Goal: Task Accomplishment & Management: Manage account settings

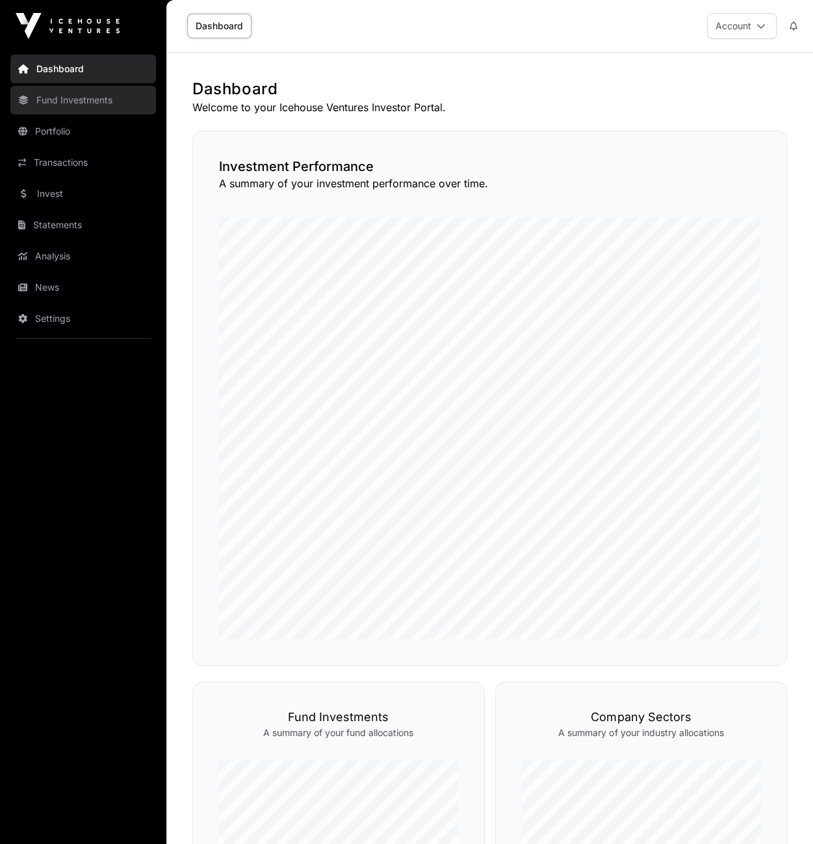
click at [64, 97] on link "Fund Investments" at bounding box center [83, 100] width 146 height 29
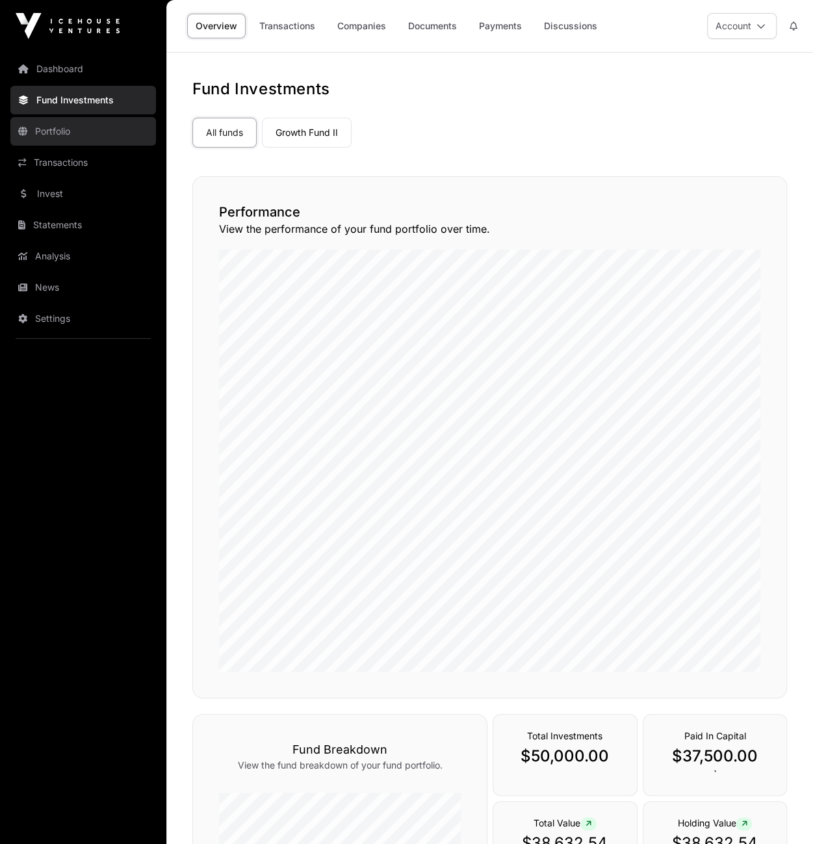
click at [49, 131] on link "Portfolio" at bounding box center [83, 131] width 146 height 29
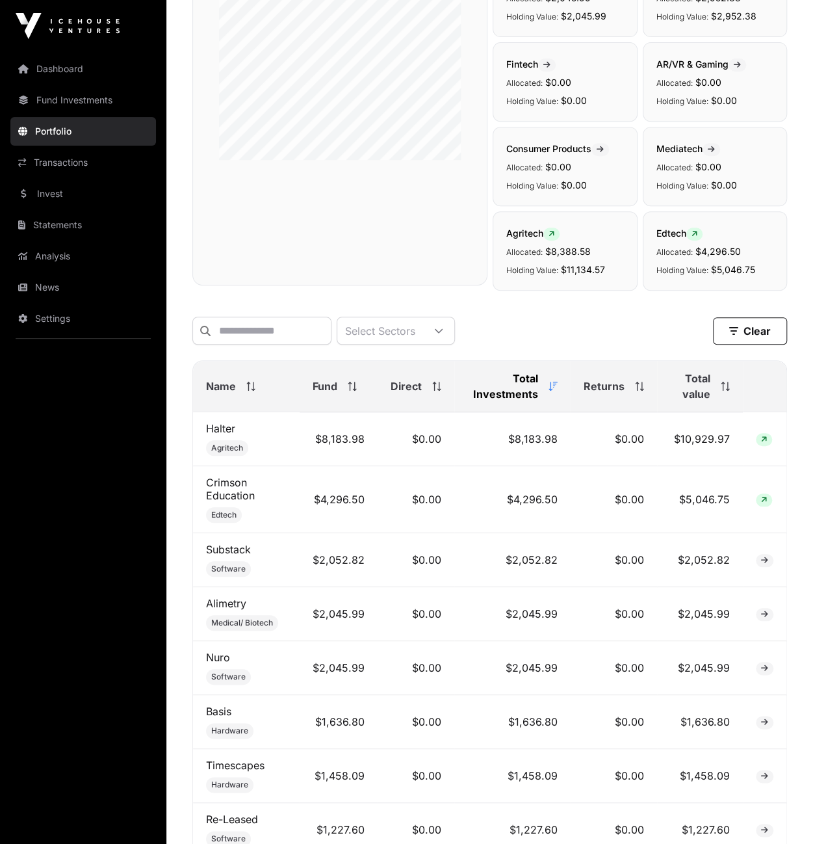
scroll to position [218, 0]
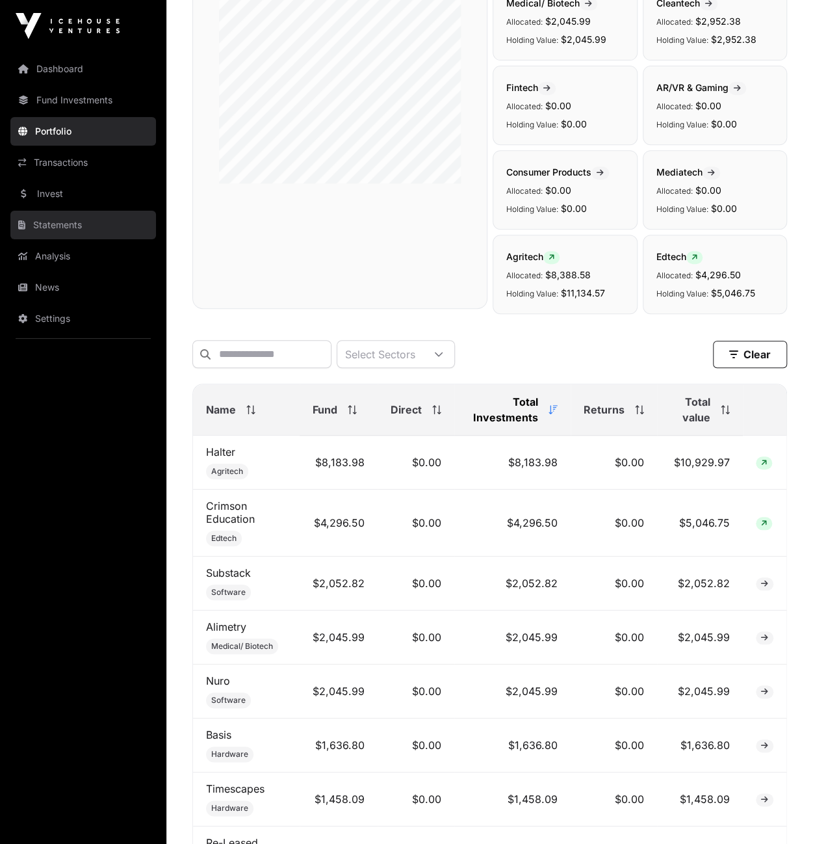
click at [47, 224] on link "Statements" at bounding box center [83, 225] width 146 height 29
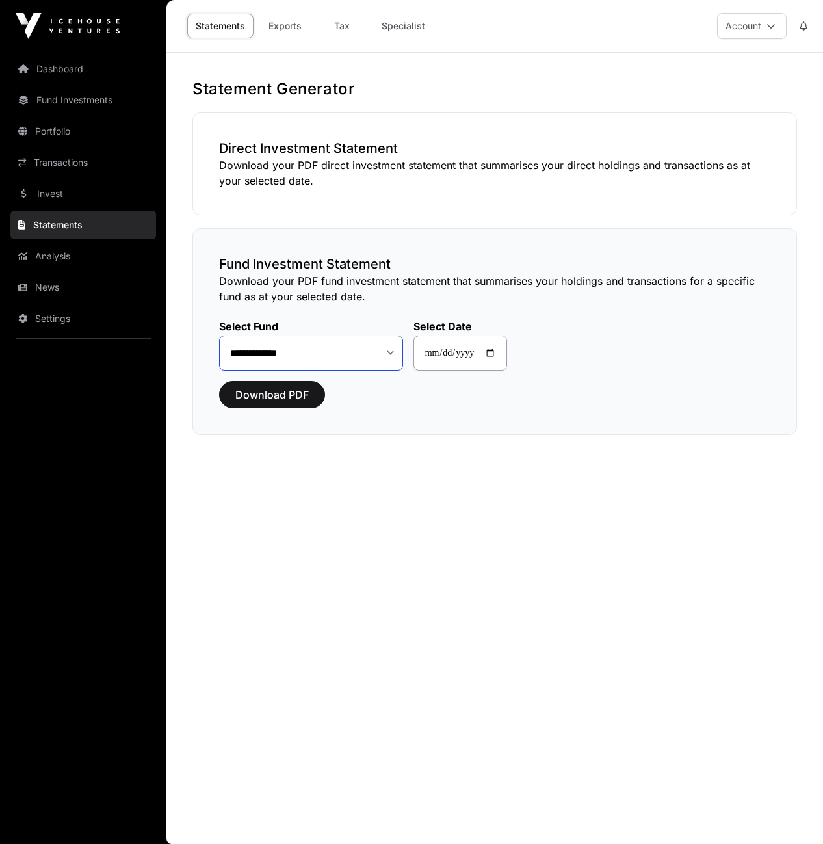
click at [384, 352] on select "**********" at bounding box center [311, 352] width 184 height 34
click at [50, 253] on link "Analysis" at bounding box center [83, 256] width 146 height 29
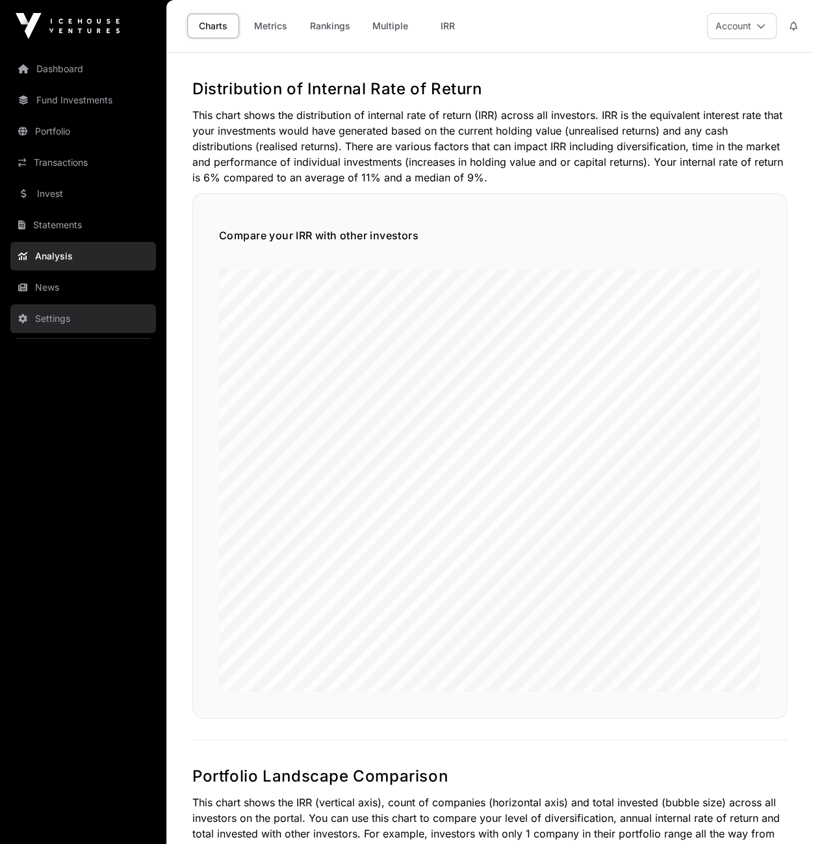
click at [62, 314] on link "Settings" at bounding box center [83, 318] width 146 height 29
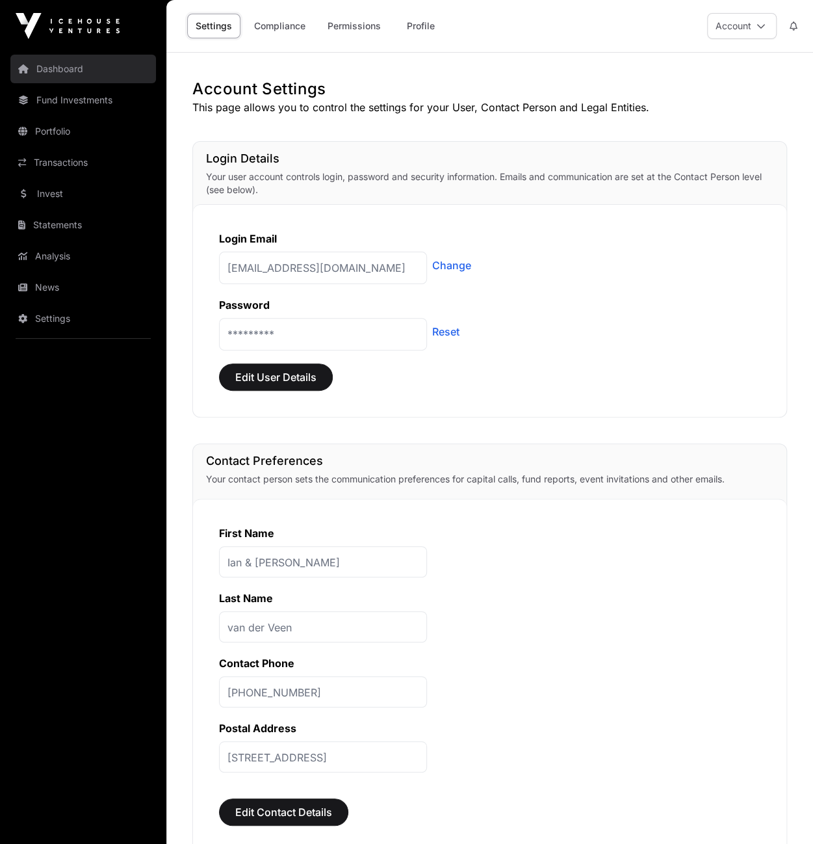
click at [59, 68] on link "Dashboard" at bounding box center [83, 69] width 146 height 29
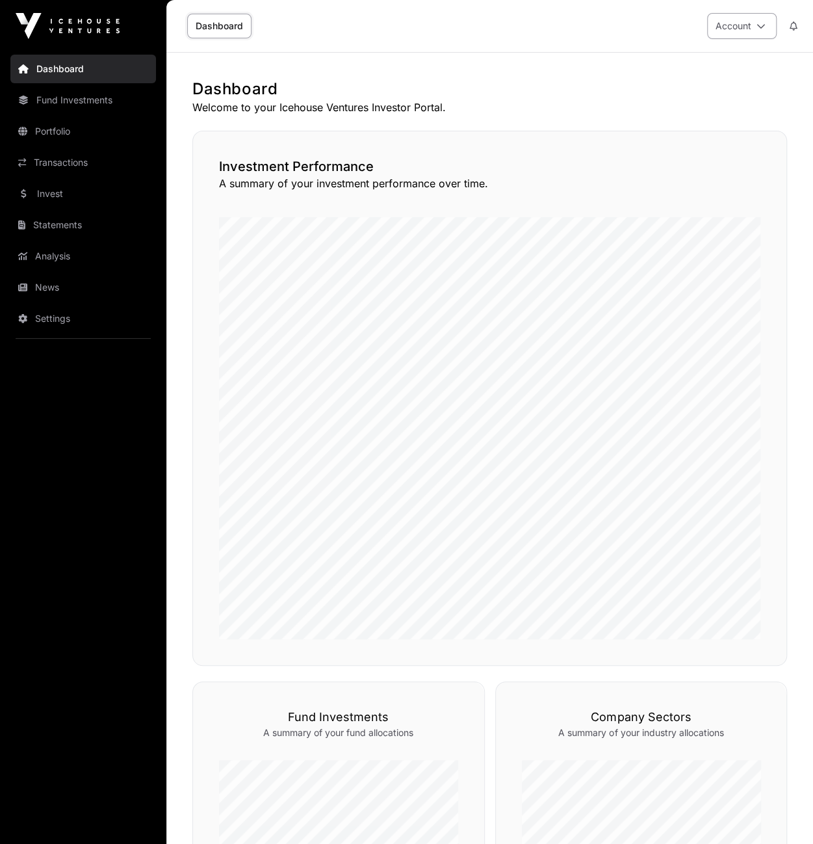
click at [763, 28] on icon at bounding box center [761, 25] width 9 height 9
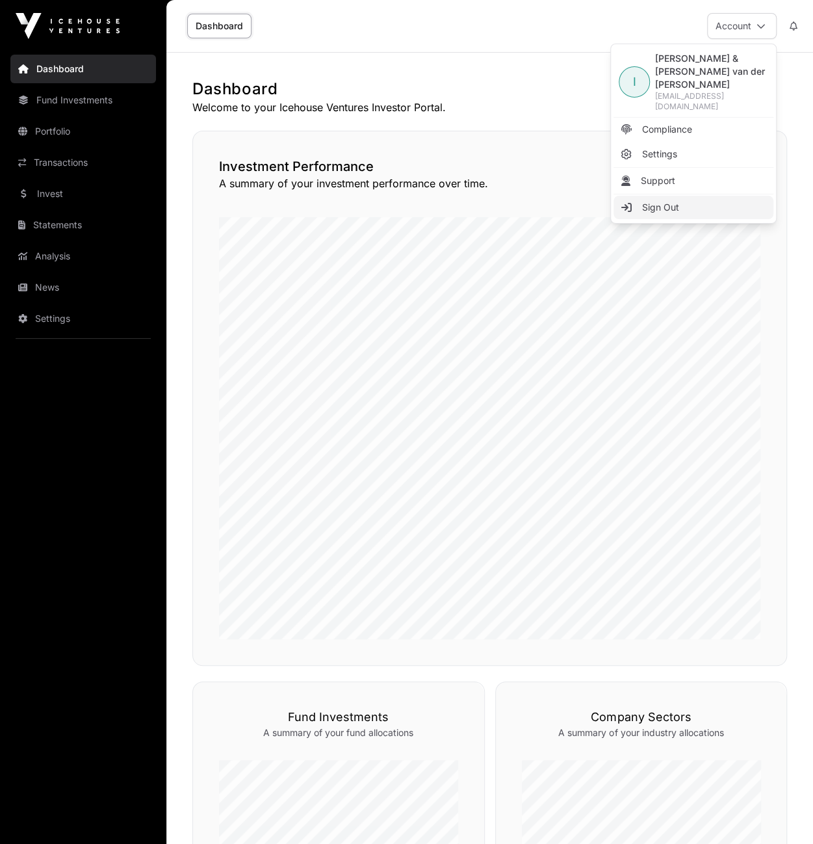
click at [654, 201] on span "Sign Out" at bounding box center [660, 207] width 37 height 13
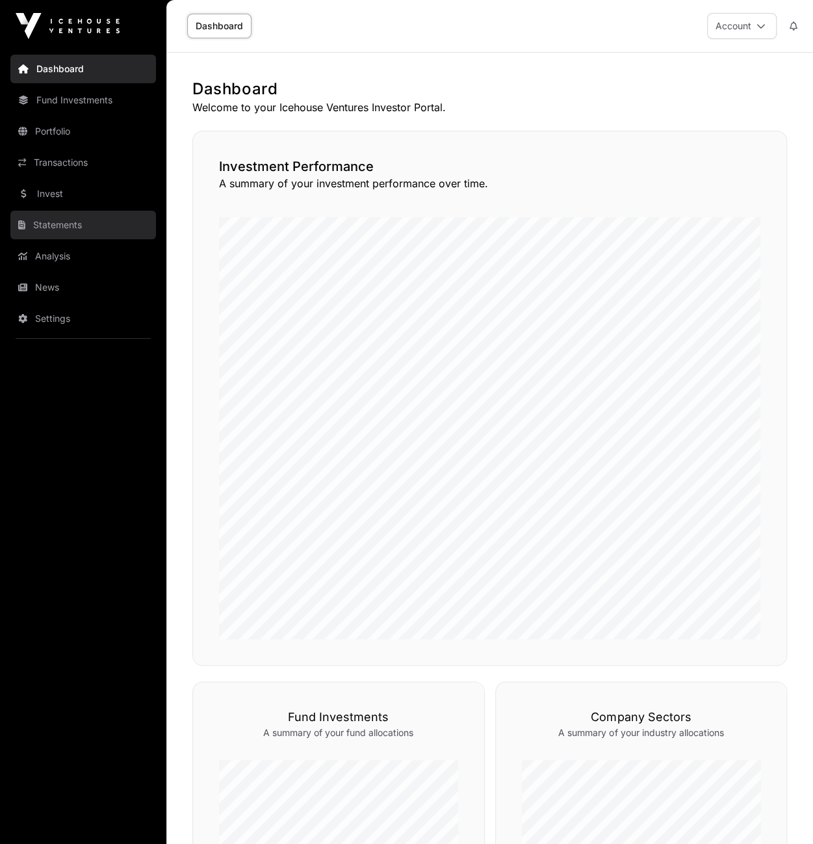
click at [65, 220] on link "Statements" at bounding box center [83, 225] width 146 height 29
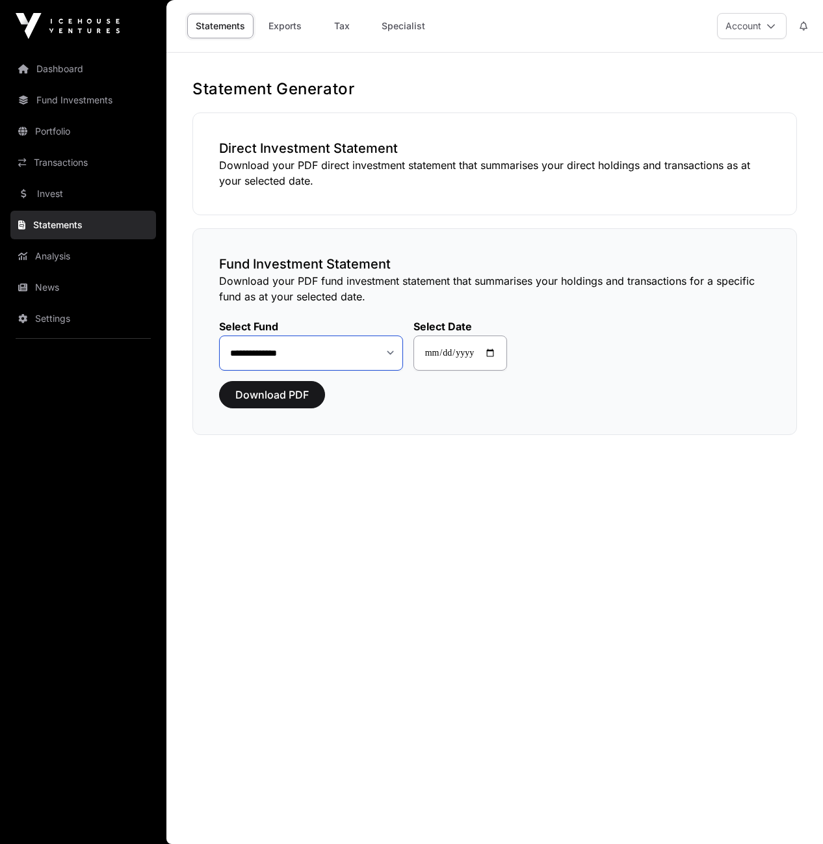
click at [380, 351] on select "**********" at bounding box center [311, 352] width 184 height 34
click at [563, 333] on div "**********" at bounding box center [494, 337] width 551 height 66
click at [750, 34] on button "Account" at bounding box center [752, 26] width 70 height 26
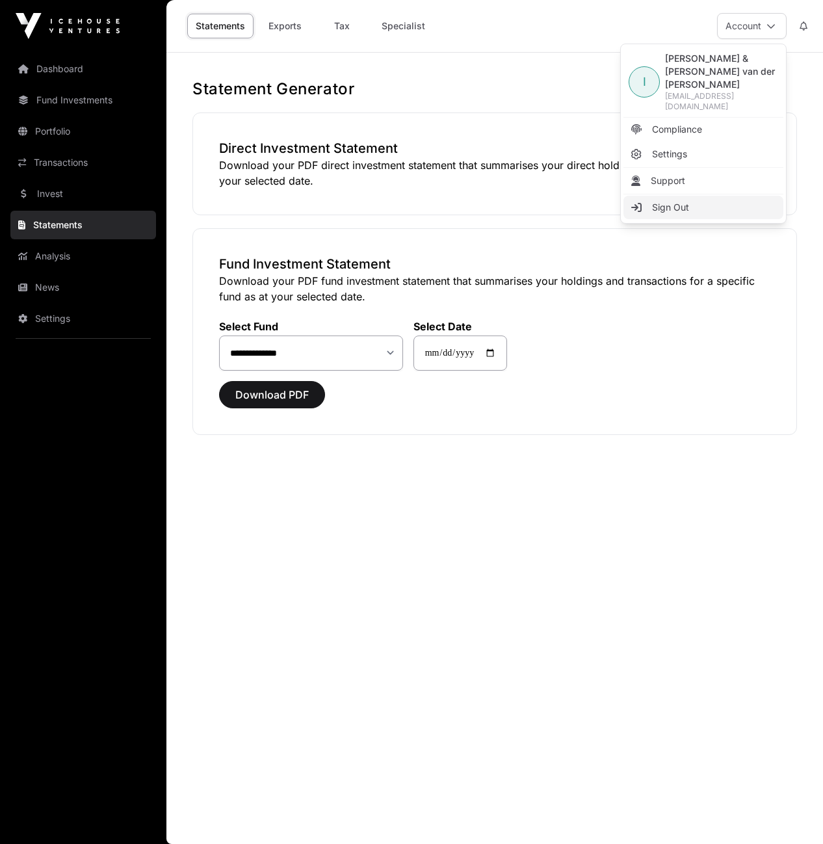
click at [681, 201] on span "Sign Out" at bounding box center [670, 207] width 37 height 13
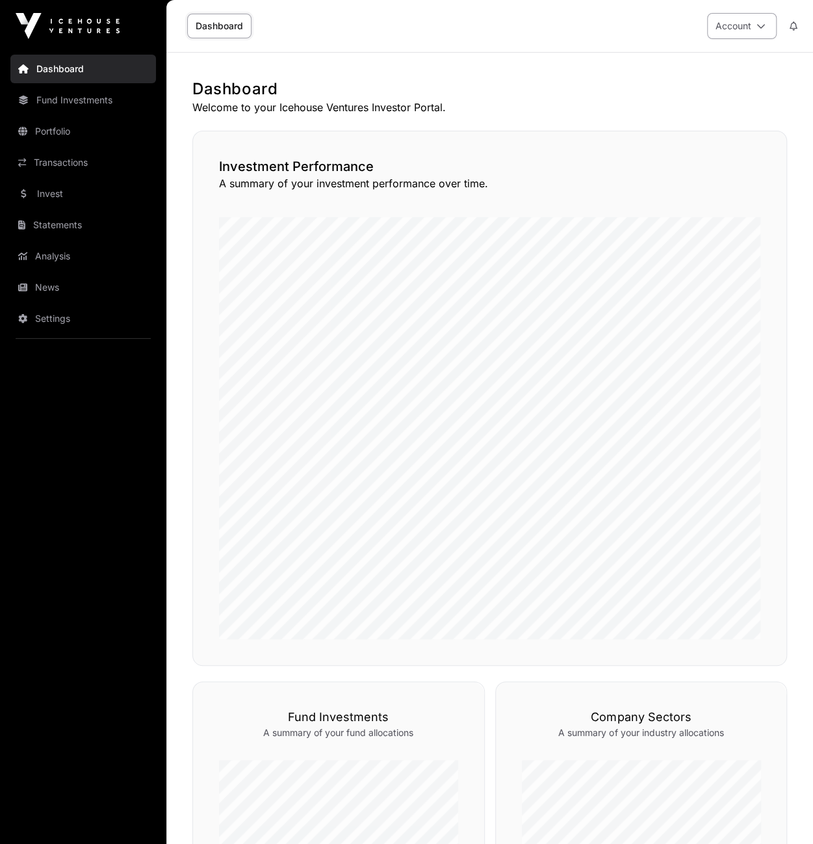
click at [740, 31] on button "Account" at bounding box center [742, 26] width 70 height 26
click at [465, 34] on div "Dashboard Account" at bounding box center [489, 26] width 631 height 52
click at [60, 222] on link "Statements" at bounding box center [83, 225] width 146 height 29
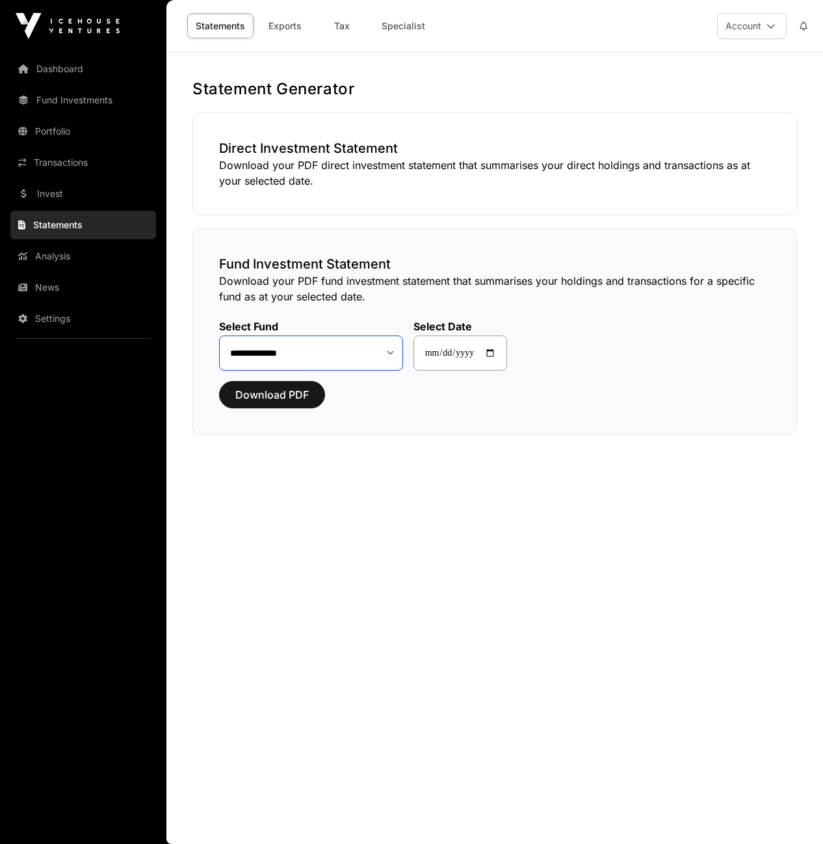
click at [323, 353] on select "**********" at bounding box center [311, 352] width 184 height 34
click at [775, 32] on button "Account" at bounding box center [752, 26] width 70 height 26
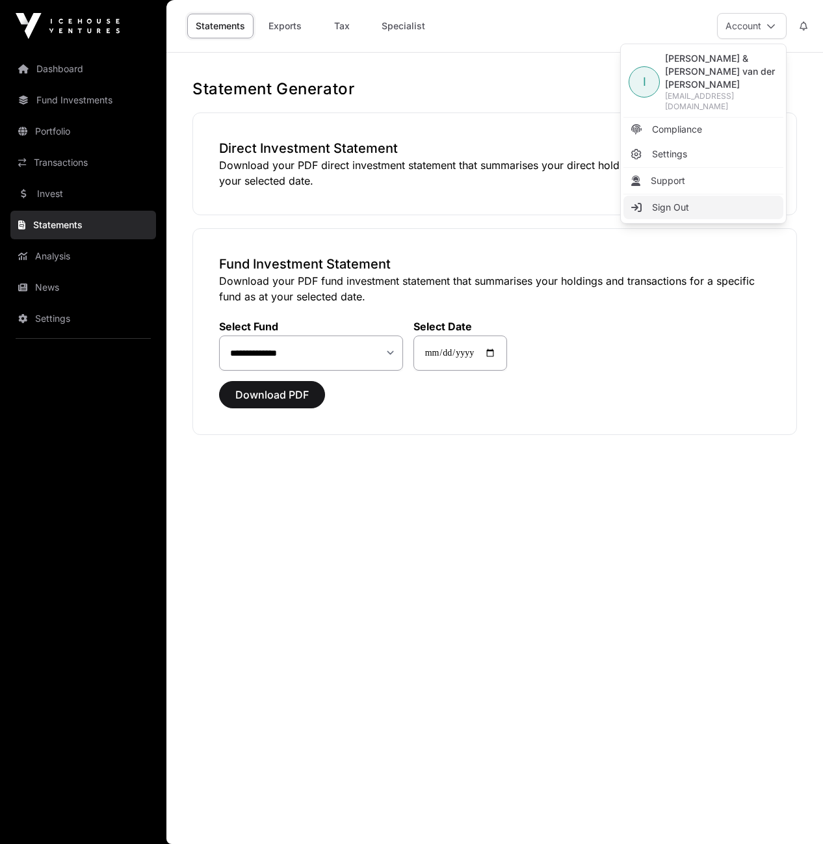
click at [673, 201] on span "Sign Out" at bounding box center [670, 207] width 37 height 13
